Goal: Task Accomplishment & Management: Manage account settings

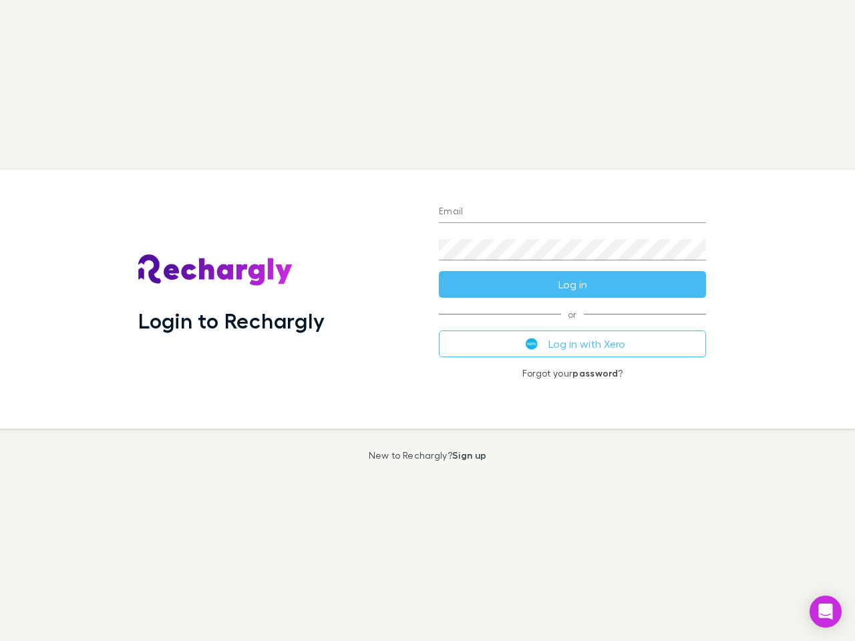
click at [427, 321] on div "Login to Rechargly" at bounding box center [278, 299] width 301 height 259
click at [572, 212] on input "Email" at bounding box center [572, 212] width 267 height 21
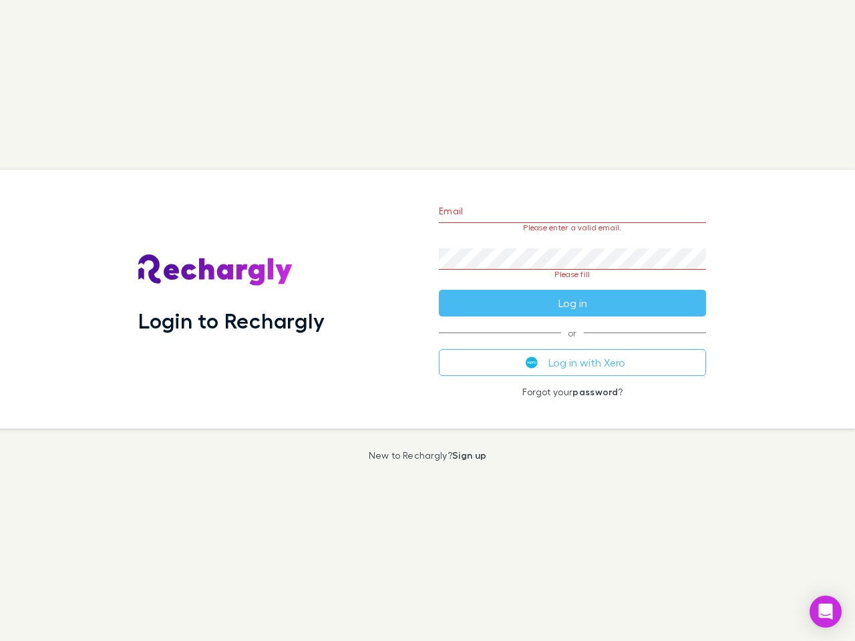
click at [572, 285] on form "Email Please enter a valid email. Password Please fill Log in" at bounding box center [572, 254] width 267 height 126
click at [572, 344] on div "Email Please enter a valid email. Password Please fill Log in or Log in with Xe…" at bounding box center [572, 299] width 289 height 259
click at [825, 612] on icon "Open Intercom Messenger" at bounding box center [826, 612] width 14 height 16
